Goal: Task Accomplishment & Management: Manage account settings

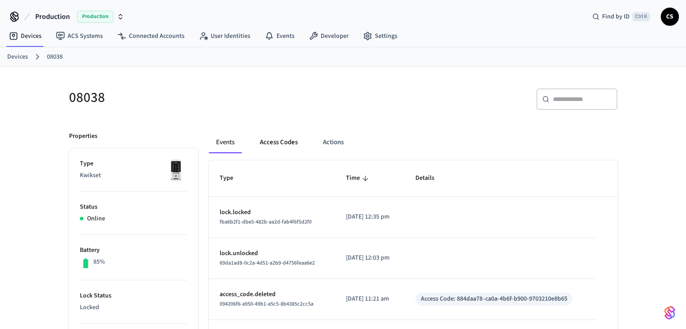
click at [279, 147] on button "Access Codes" at bounding box center [279, 143] width 52 height 22
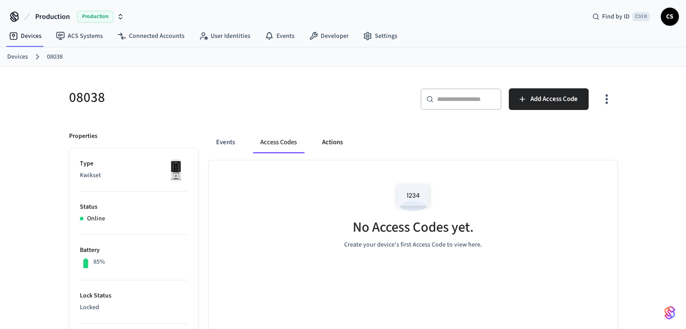
drag, startPoint x: 319, startPoint y: 144, endPoint x: 329, endPoint y: 142, distance: 9.6
click at [320, 144] on button "Actions" at bounding box center [332, 143] width 35 height 22
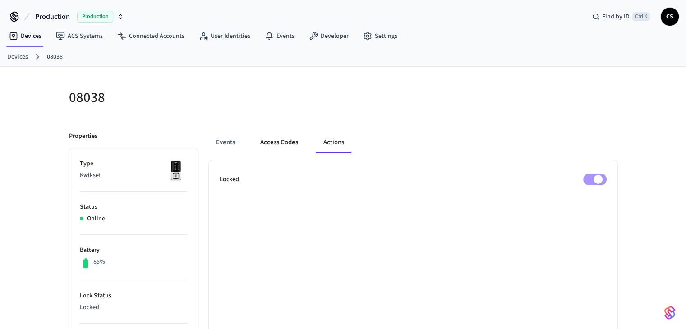
click at [267, 142] on button "Access Codes" at bounding box center [279, 143] width 52 height 22
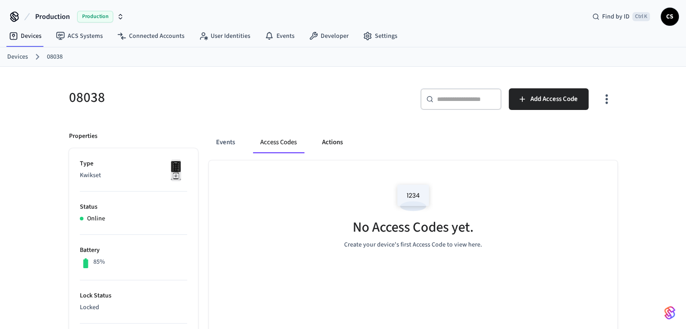
click at [339, 147] on button "Actions" at bounding box center [332, 143] width 35 height 22
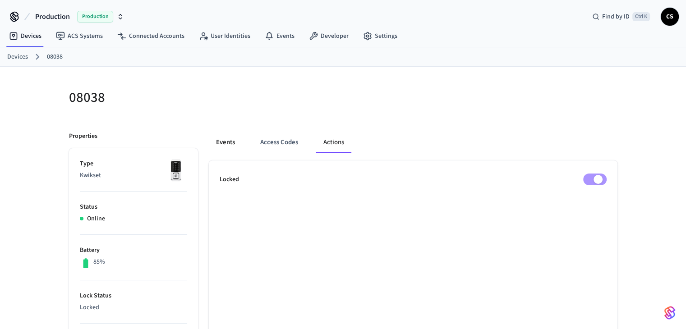
click at [235, 138] on button "Events" at bounding box center [225, 143] width 33 height 22
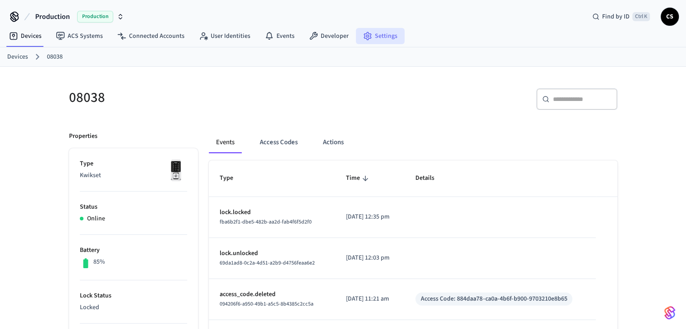
click at [377, 32] on link "Settings" at bounding box center [380, 36] width 49 height 16
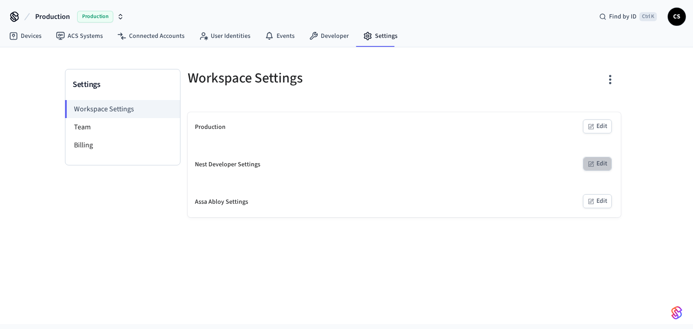
click at [592, 165] on icon "button" at bounding box center [590, 164] width 7 height 7
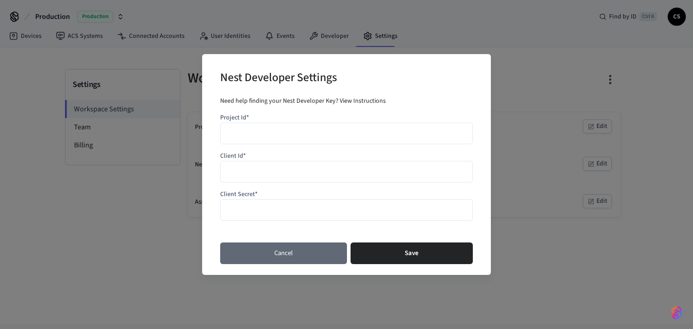
click at [306, 250] on button "Cancel" at bounding box center [283, 254] width 127 height 22
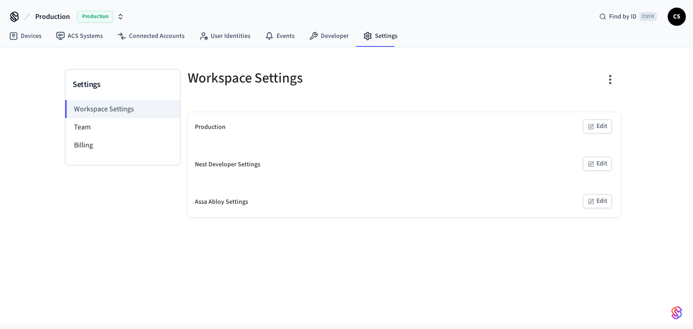
click at [280, 236] on div "Settings Workspace Settings Team Billing Workspace Settings Production Edit Nes…" at bounding box center [346, 185] width 693 height 277
click at [313, 37] on icon at bounding box center [313, 36] width 9 height 9
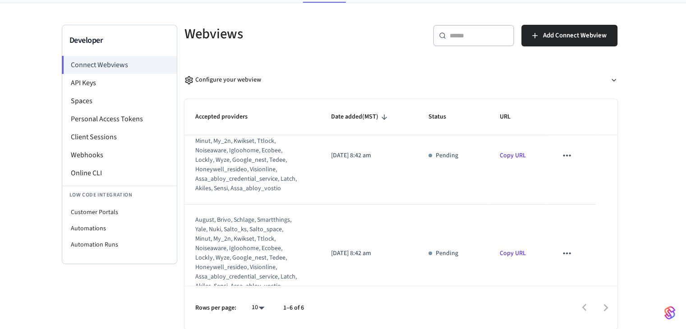
scroll to position [225, 0]
click at [503, 154] on link "Copy URL" at bounding box center [513, 154] width 26 height 9
click at [327, 50] on div "Webviews" at bounding box center [285, 34] width 222 height 40
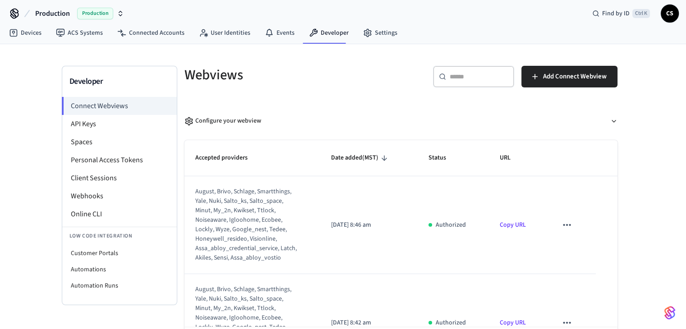
scroll to position [0, 0]
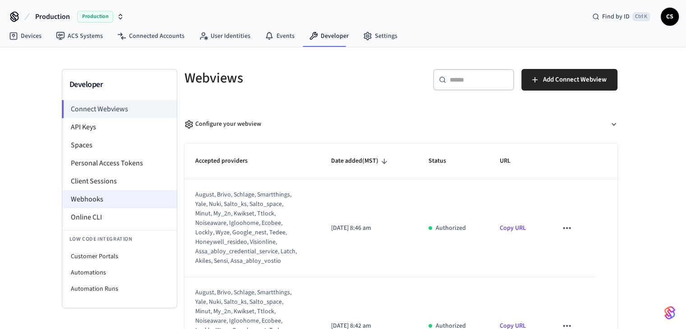
click at [96, 197] on li "Webhooks" at bounding box center [119, 199] width 115 height 18
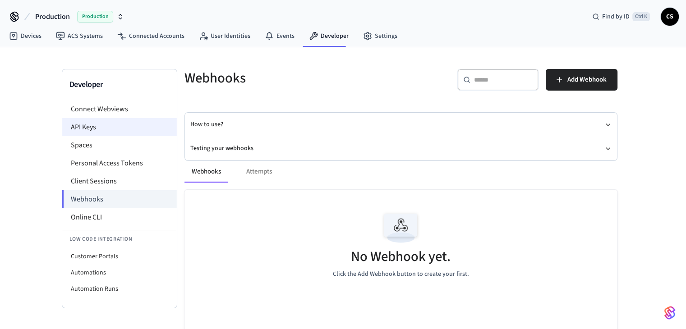
click at [114, 125] on li "API Keys" at bounding box center [119, 127] width 115 height 18
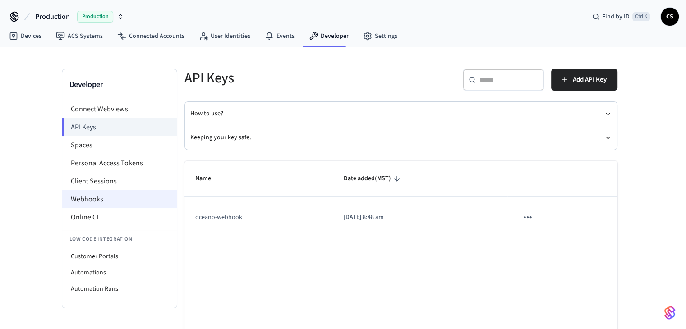
drag, startPoint x: 116, startPoint y: 198, endPoint x: 118, endPoint y: 193, distance: 5.3
click at [116, 197] on li "Webhooks" at bounding box center [119, 199] width 115 height 18
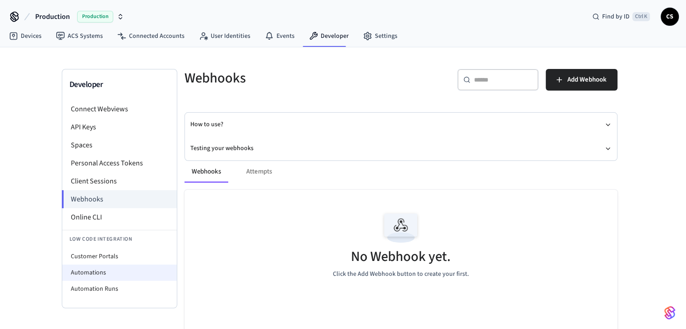
click at [101, 274] on li "Automations" at bounding box center [119, 273] width 115 height 16
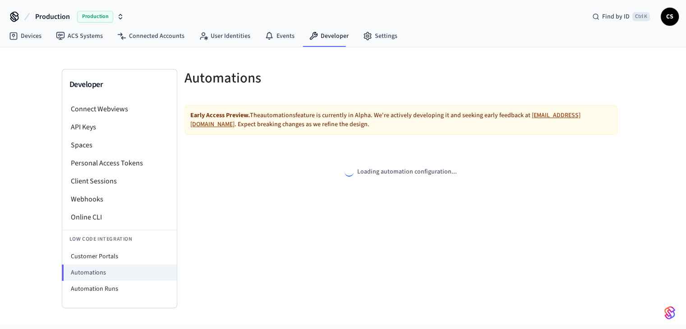
select select "**********"
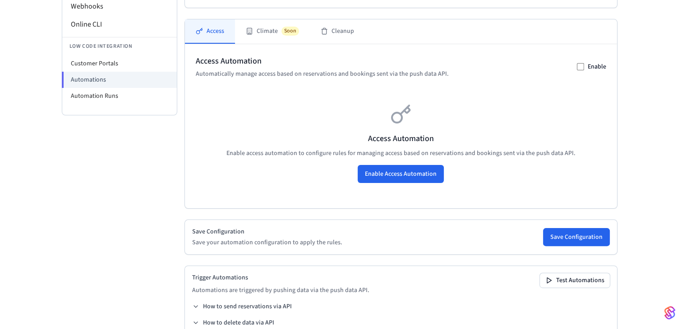
scroll to position [215, 0]
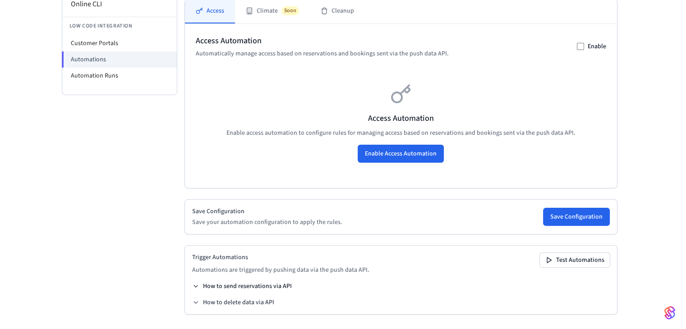
click at [254, 284] on button "How to send reservations via API" at bounding box center [242, 286] width 100 height 9
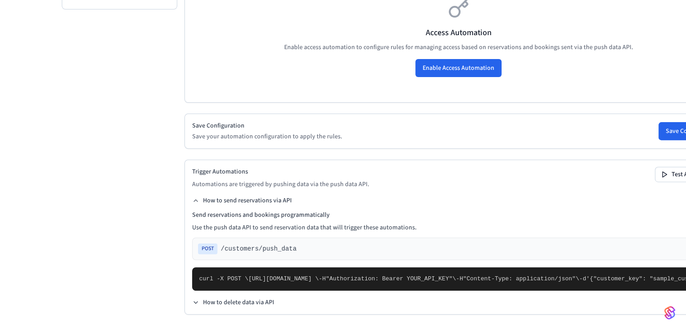
scroll to position [305, 0]
drag, startPoint x: 246, startPoint y: 209, endPoint x: 331, endPoint y: 206, distance: 85.3
click at [331, 211] on h4 "Send reservations and bookings programmatically" at bounding box center [458, 215] width 533 height 9
drag, startPoint x: 272, startPoint y: 229, endPoint x: 294, endPoint y: 224, distance: 22.6
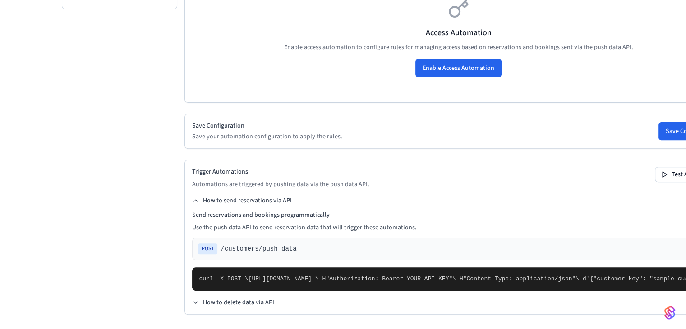
click at [287, 267] on pre "curl -X POST \ [URL][DOMAIN_NAME] \ -H "Authorization: Bearer YOUR_API_KEY" \ -…" at bounding box center [458, 278] width 533 height 23
drag, startPoint x: 252, startPoint y: 252, endPoint x: 270, endPoint y: 252, distance: 18.5
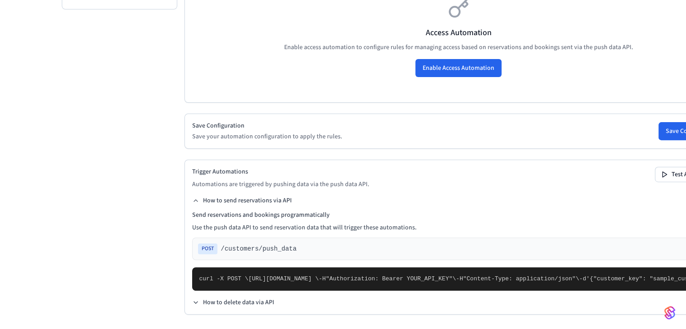
drag, startPoint x: 193, startPoint y: 157, endPoint x: 330, endPoint y: 157, distance: 137.1
click at [330, 211] on h4 "Send reservations and bookings programmatically" at bounding box center [458, 215] width 533 height 9
drag, startPoint x: 240, startPoint y: 127, endPoint x: 366, endPoint y: 129, distance: 126.3
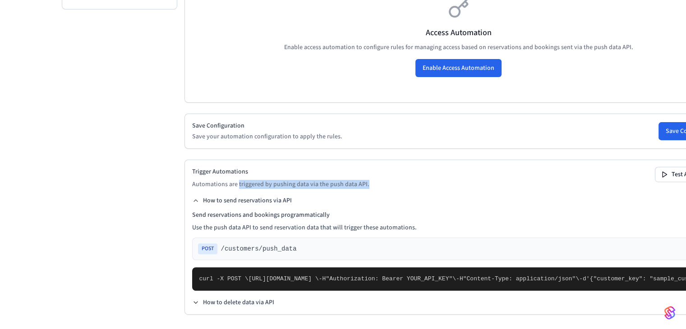
click at [366, 167] on div "Trigger Automations Automations are triggered by pushing data via the push data…" at bounding box center [458, 178] width 533 height 22
click at [225, 196] on button "How to send reservations via API" at bounding box center [242, 200] width 100 height 9
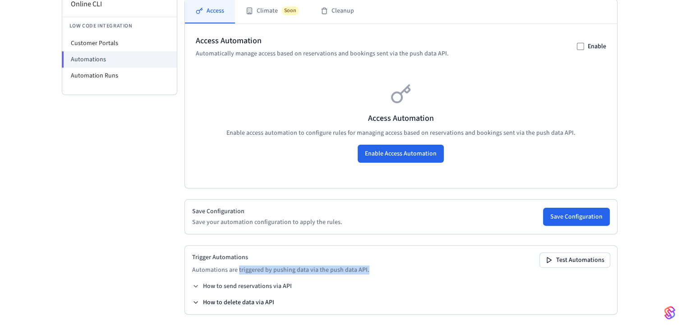
click at [214, 302] on button "How to delete data via API" at bounding box center [233, 302] width 82 height 9
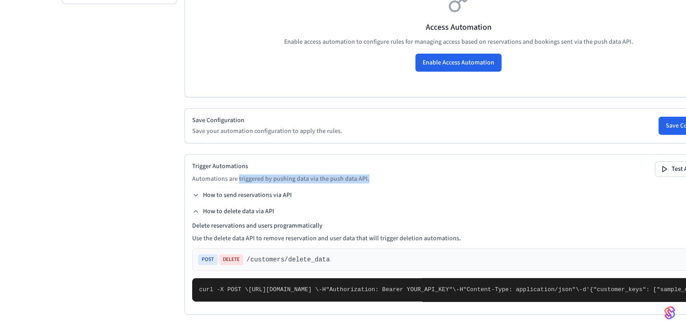
scroll to position [385, 0]
click at [255, 207] on button "How to delete data via API" at bounding box center [233, 211] width 82 height 9
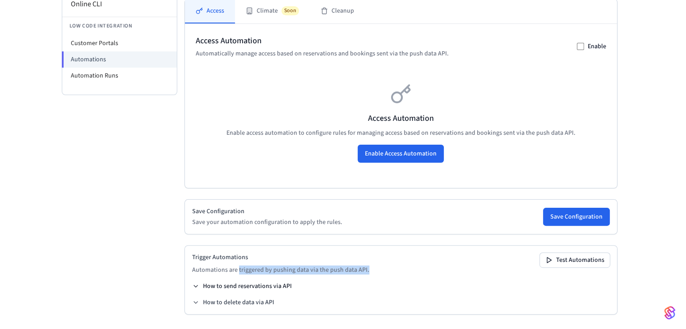
click at [223, 289] on button "How to send reservations via API" at bounding box center [242, 286] width 100 height 9
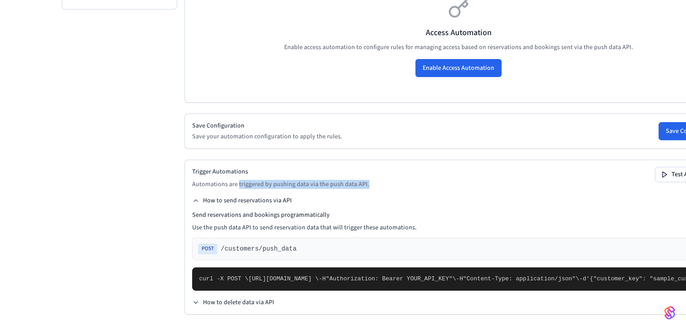
scroll to position [395, 0]
click at [172, 115] on div "Developer Connect Webviews API Keys Spaces Personal Access Tokens Client Sessio…" at bounding box center [119, 49] width 115 height 559
click at [259, 196] on button "How to send reservations via API" at bounding box center [242, 200] width 100 height 9
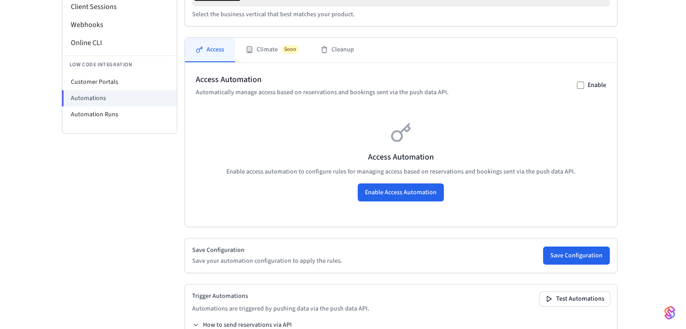
scroll to position [170, 0]
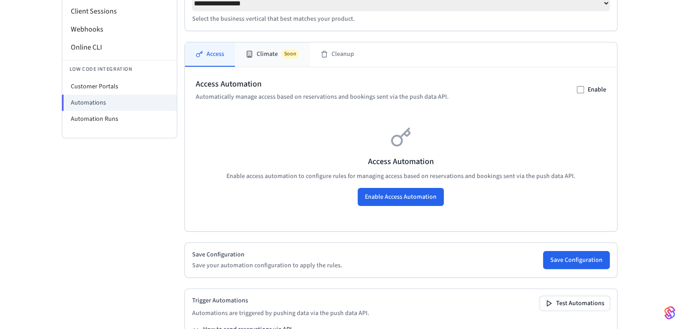
click at [287, 52] on span "Soon" at bounding box center [290, 54] width 18 height 9
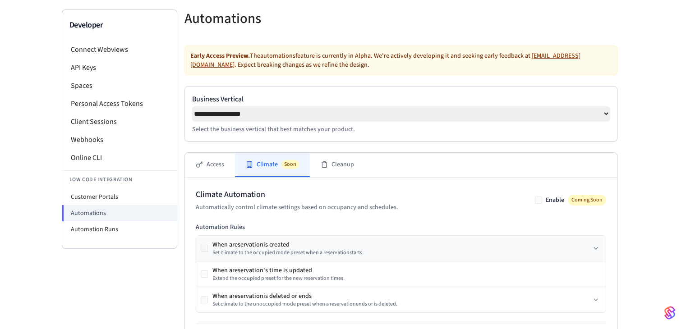
scroll to position [55, 0]
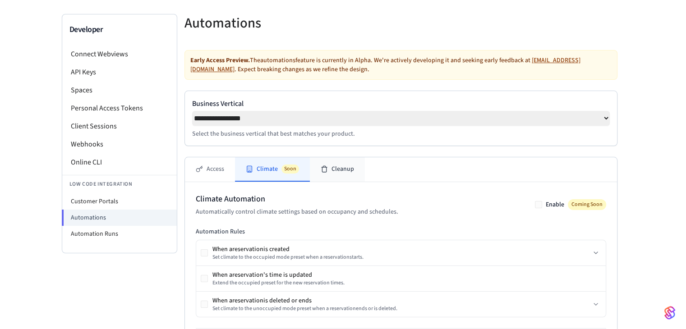
click at [341, 175] on button "Cleanup" at bounding box center [337, 169] width 55 height 24
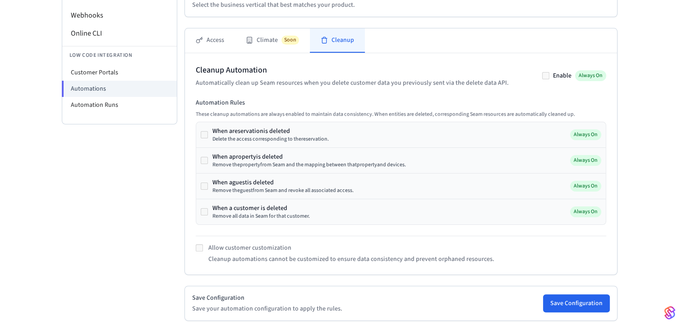
scroll to position [190, 0]
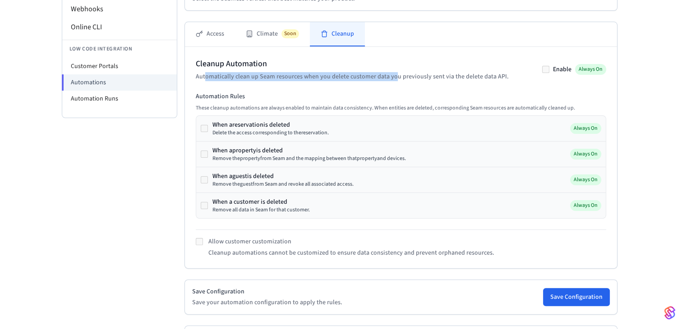
drag, startPoint x: 204, startPoint y: 77, endPoint x: 402, endPoint y: 86, distance: 198.6
click at [397, 83] on div "Cleanup Automation Automatically clean up Seam resources when you delete custom…" at bounding box center [401, 158] width 410 height 200
click at [411, 81] on p "Automatically clean up Seam resources when you delete customer data you previou…" at bounding box center [352, 76] width 313 height 9
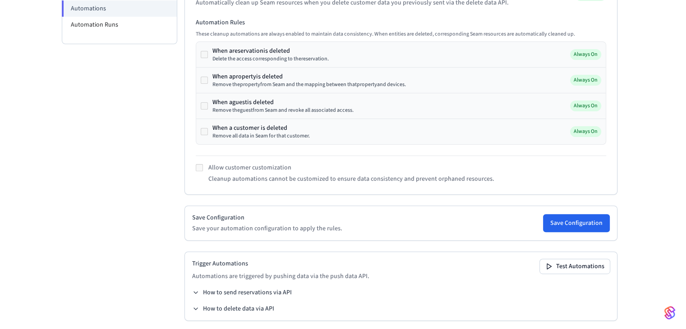
scroll to position [272, 0]
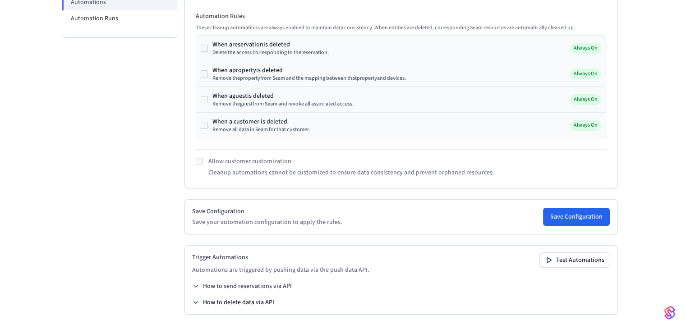
click at [248, 300] on button "How to delete data via API" at bounding box center [233, 302] width 82 height 9
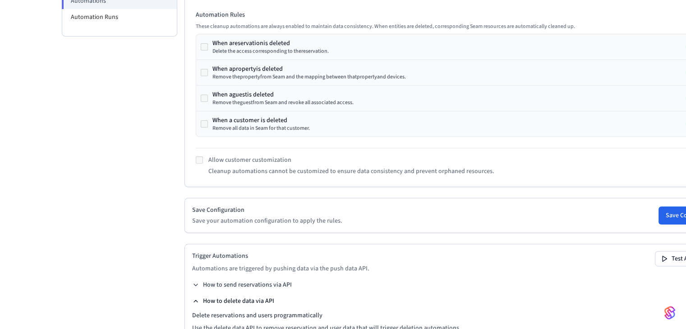
click at [248, 300] on button "How to delete data via API" at bounding box center [233, 301] width 82 height 9
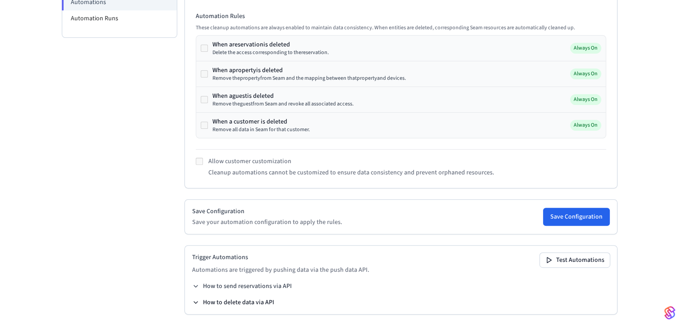
click at [223, 297] on div "How to send reservations via API How to delete data via API" at bounding box center [401, 294] width 418 height 25
click at [223, 302] on button "How to delete data via API" at bounding box center [233, 302] width 82 height 9
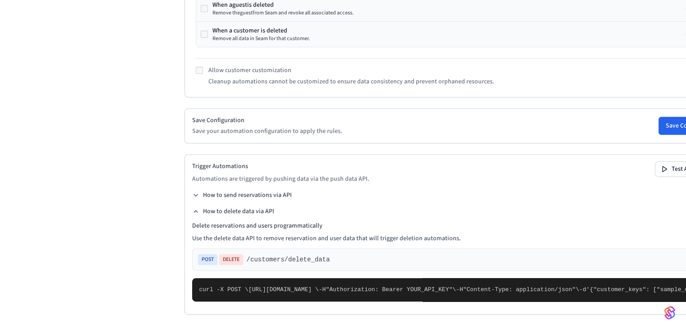
scroll to position [407, 0]
drag, startPoint x: 203, startPoint y: 192, endPoint x: 429, endPoint y: 197, distance: 226.4
click at [425, 234] on p "Use the delete data API to remove reservation and user data that will trigger d…" at bounding box center [458, 238] width 533 height 9
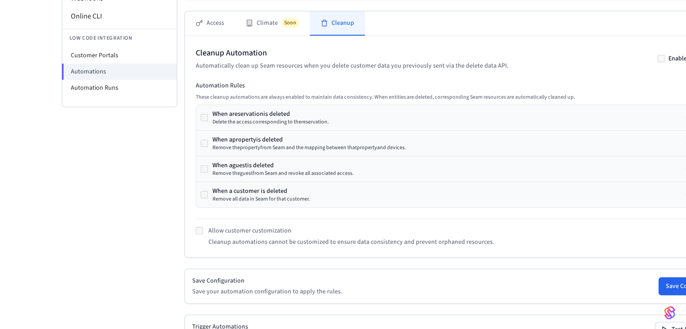
scroll to position [182, 0]
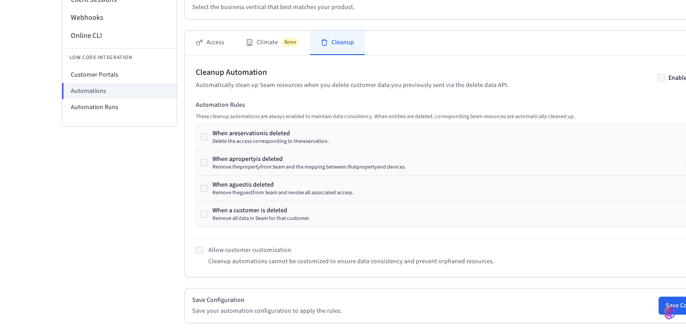
drag, startPoint x: 272, startPoint y: 158, endPoint x: 286, endPoint y: 158, distance: 14.0
click at [286, 158] on div "When a property is deleted" at bounding box center [308, 159] width 193 height 9
click at [229, 174] on div "When a property is deleted Remove the property from Seam and the mapping betwee…" at bounding box center [458, 162] width 525 height 25
drag, startPoint x: 225, startPoint y: 172, endPoint x: 427, endPoint y: 167, distance: 202.1
click at [426, 167] on div "When a property is deleted Remove the property from Seam and the mapping betwee…" at bounding box center [458, 162] width 525 height 25
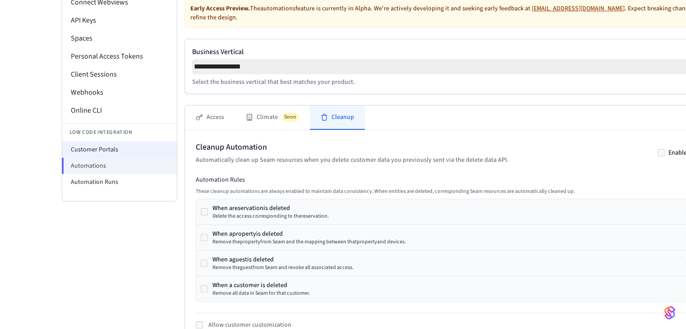
scroll to position [92, 0]
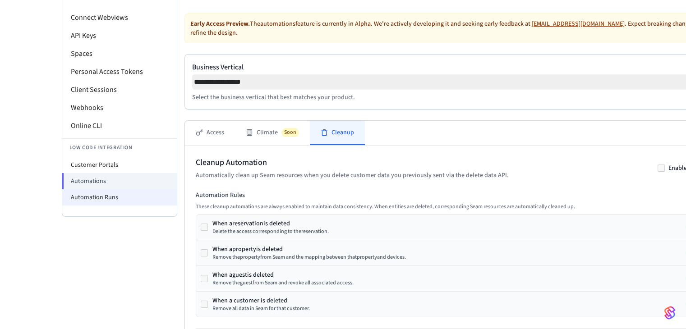
click at [92, 195] on li "Automation Runs" at bounding box center [119, 197] width 115 height 16
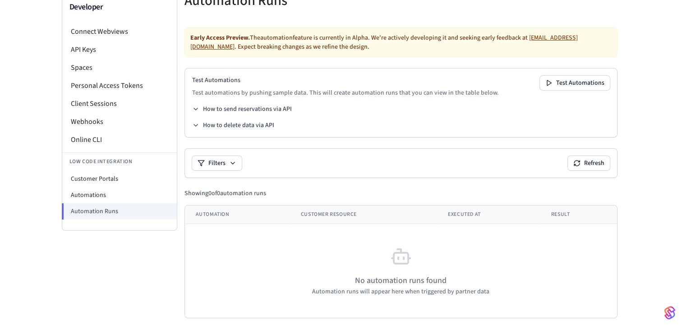
scroll to position [80, 0]
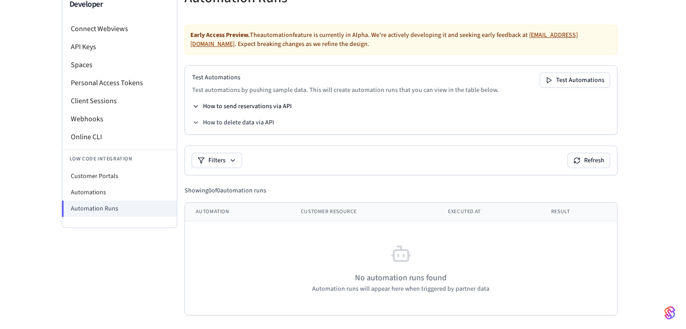
click at [267, 107] on button "How to send reservations via API" at bounding box center [242, 106] width 100 height 9
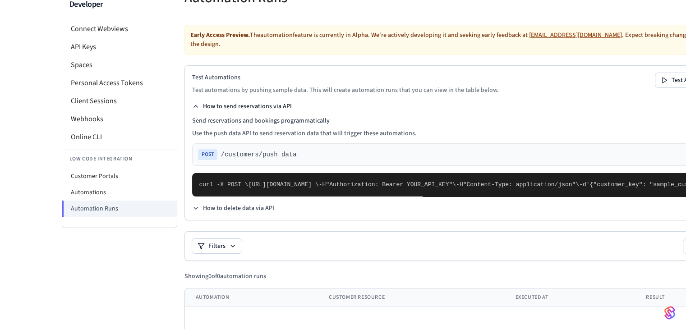
click at [266, 107] on button "How to send reservations via API" at bounding box center [242, 106] width 100 height 9
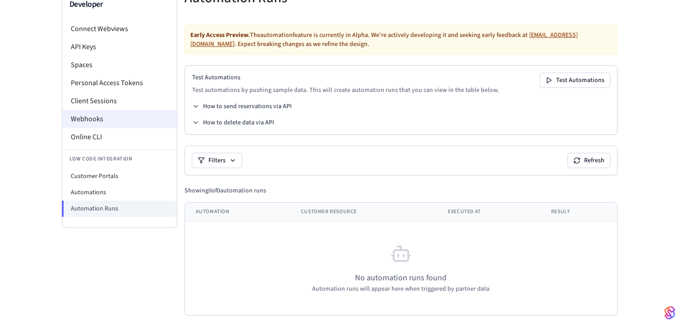
click at [109, 120] on li "Webhooks" at bounding box center [119, 119] width 115 height 18
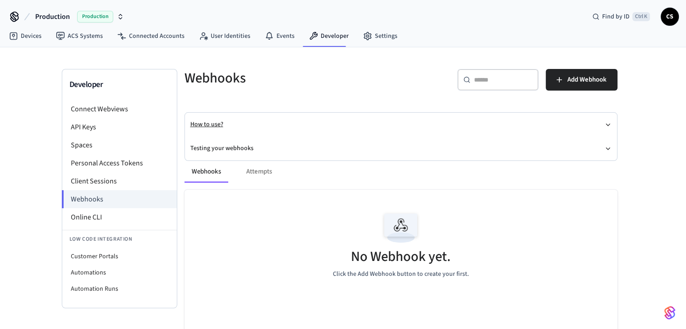
click at [221, 123] on button "How to use?" at bounding box center [400, 125] width 421 height 24
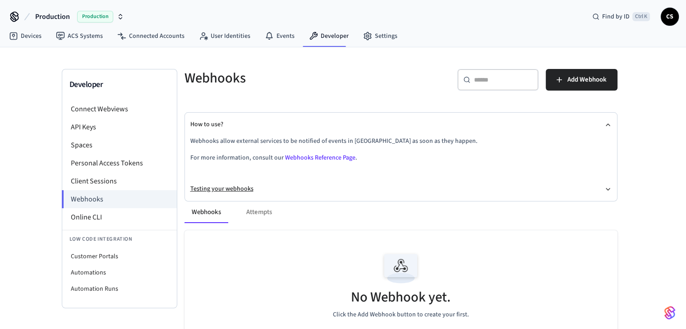
click at [296, 190] on button "Testing your webhooks" at bounding box center [400, 189] width 421 height 24
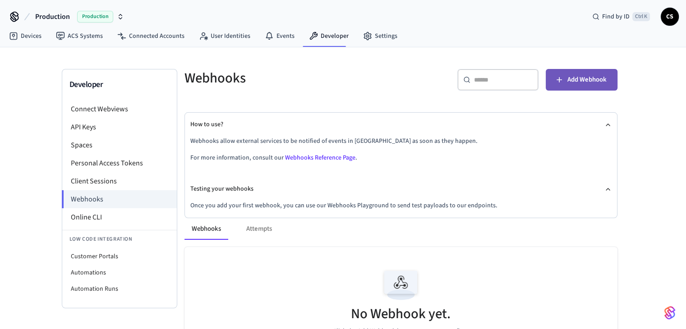
click at [577, 78] on span "Add Webhook" at bounding box center [586, 80] width 39 height 12
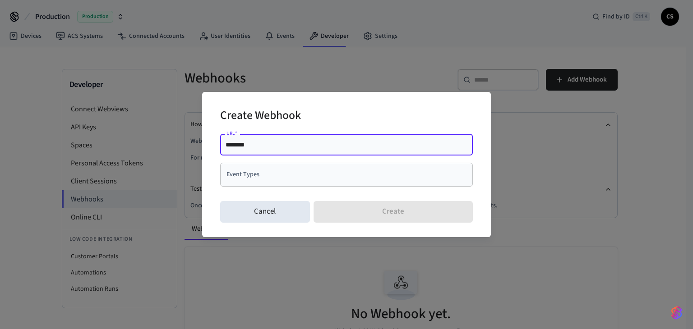
click at [265, 181] on input "Event Types" at bounding box center [339, 175] width 231 height 16
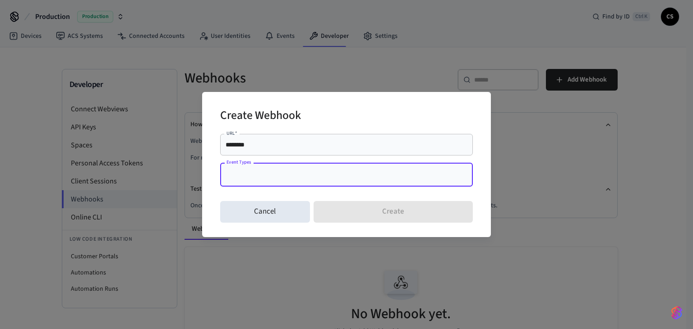
click at [271, 167] on input "Event Types" at bounding box center [339, 175] width 231 height 16
click at [285, 154] on div "******** URL   *" at bounding box center [346, 145] width 253 height 22
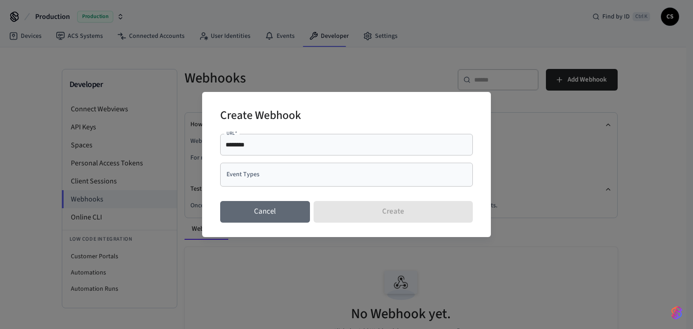
click at [266, 207] on button "Cancel" at bounding box center [265, 212] width 90 height 22
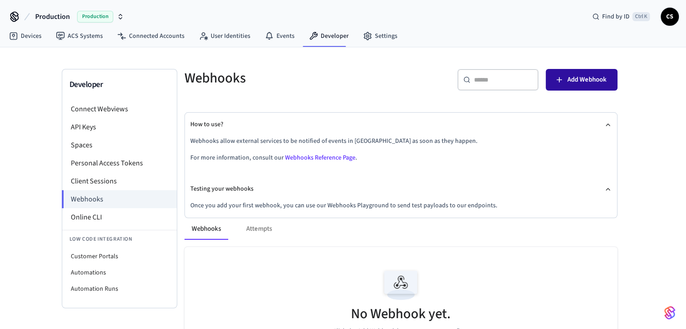
click at [592, 84] on span "Add Webhook" at bounding box center [586, 80] width 39 height 12
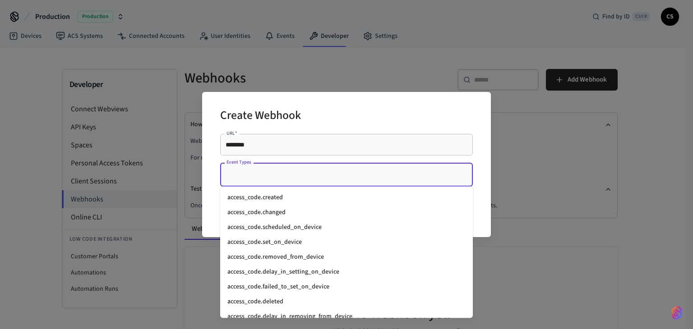
click at [277, 177] on input "Event Types" at bounding box center [339, 175] width 231 height 16
click at [275, 242] on li "access_code.set_on_device" at bounding box center [346, 242] width 253 height 15
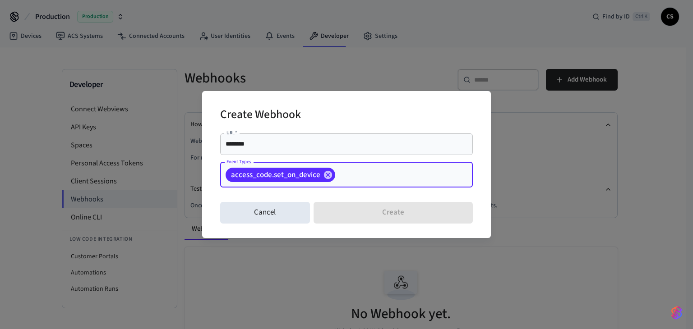
click at [363, 177] on input "Event Types" at bounding box center [389, 175] width 107 height 16
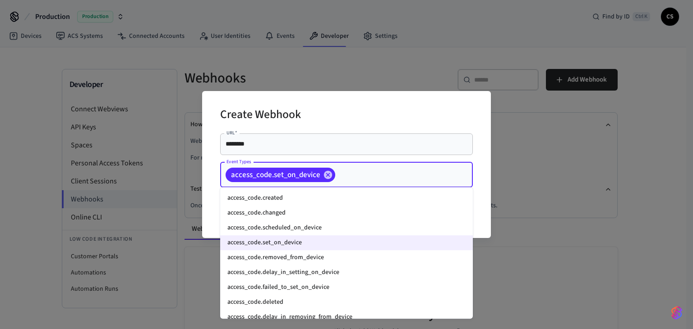
click at [325, 232] on li "access_code.scheduled_on_device" at bounding box center [346, 227] width 253 height 15
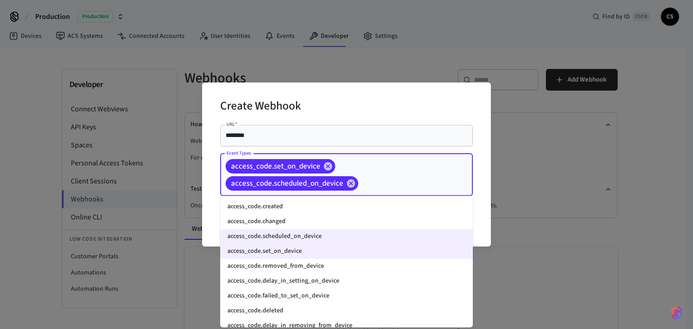
click at [388, 183] on input "Event Types" at bounding box center [401, 183] width 84 height 16
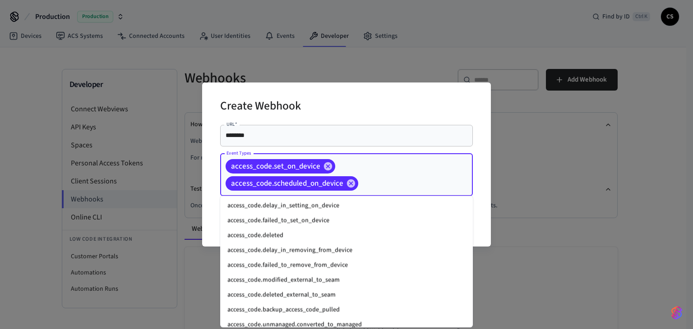
scroll to position [90, 0]
click at [316, 208] on li "access_code.failed_to_set_on_device" at bounding box center [346, 205] width 253 height 15
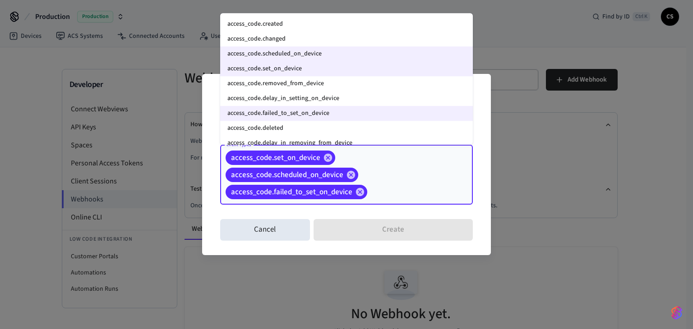
click at [400, 189] on input "Event Types" at bounding box center [405, 192] width 75 height 16
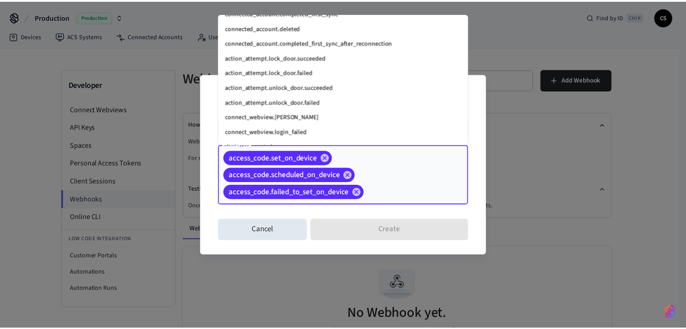
scroll to position [721, 0]
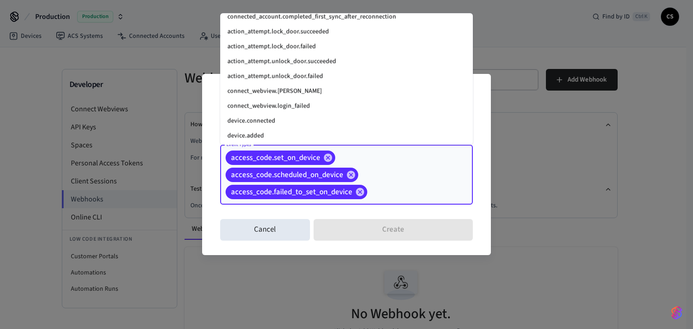
click at [439, 161] on div "access_code.set_on_device access_code.scheduled_on_device access_code.failed_to…" at bounding box center [346, 175] width 253 height 60
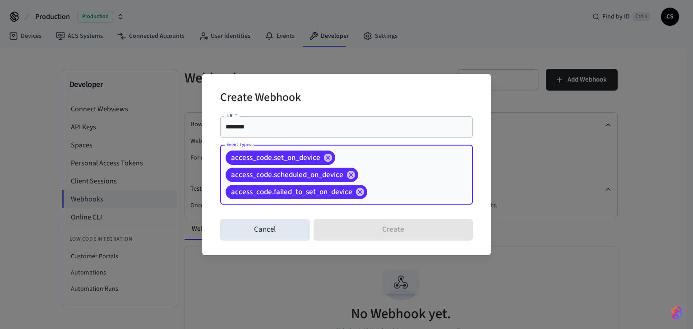
click at [368, 123] on input "********" at bounding box center [346, 127] width 242 height 9
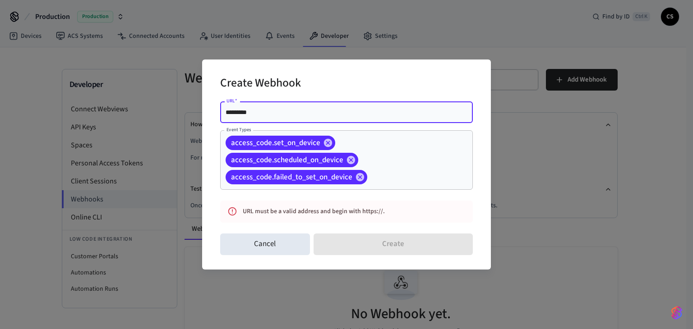
type input "********"
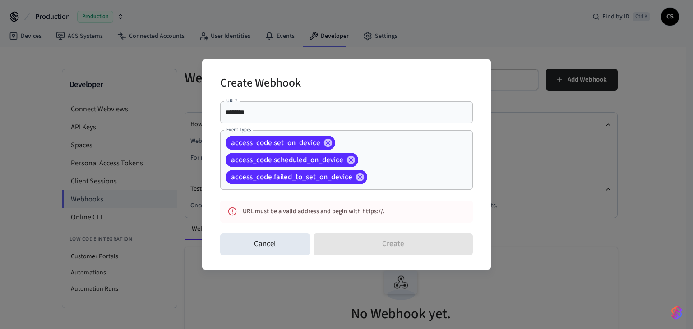
drag, startPoint x: 262, startPoint y: 236, endPoint x: 302, endPoint y: 120, distance: 123.2
click at [299, 127] on div "Create Webhook URL   * ******** URL   * Event Types access_code.set_on_device a…" at bounding box center [346, 165] width 289 height 210
click at [303, 119] on div "******** URL   *" at bounding box center [346, 112] width 253 height 22
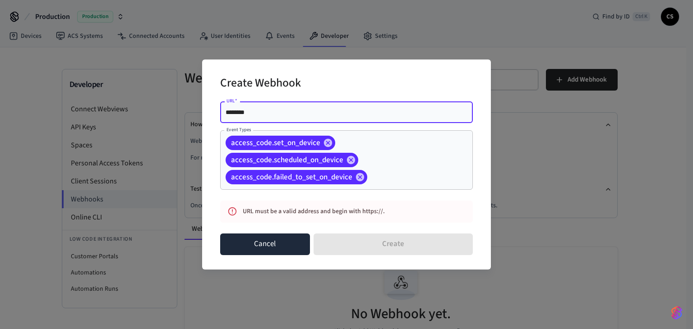
click at [285, 252] on button "Cancel" at bounding box center [265, 245] width 90 height 22
